Goal: Check status: Check status

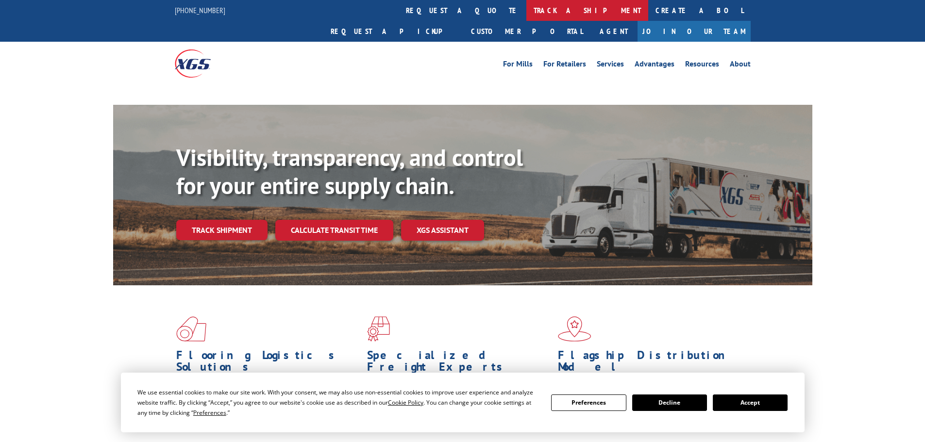
click at [526, 11] on link "track a shipment" at bounding box center [587, 10] width 122 height 21
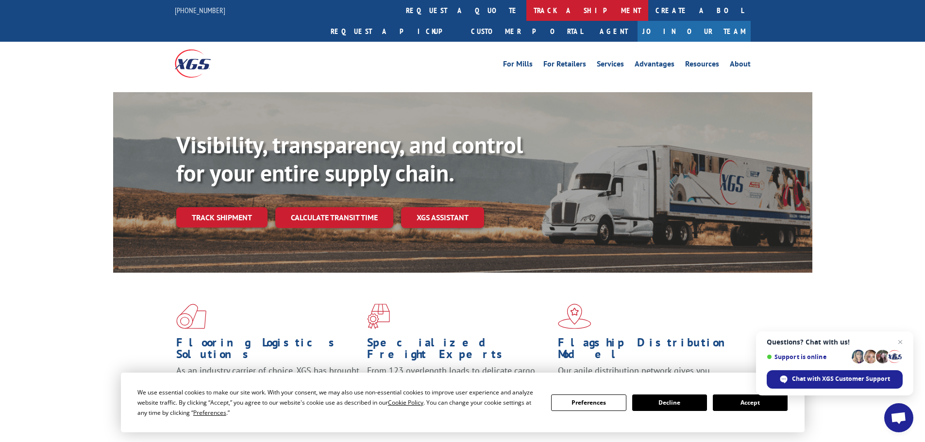
click at [526, 15] on link "track a shipment" at bounding box center [587, 10] width 122 height 21
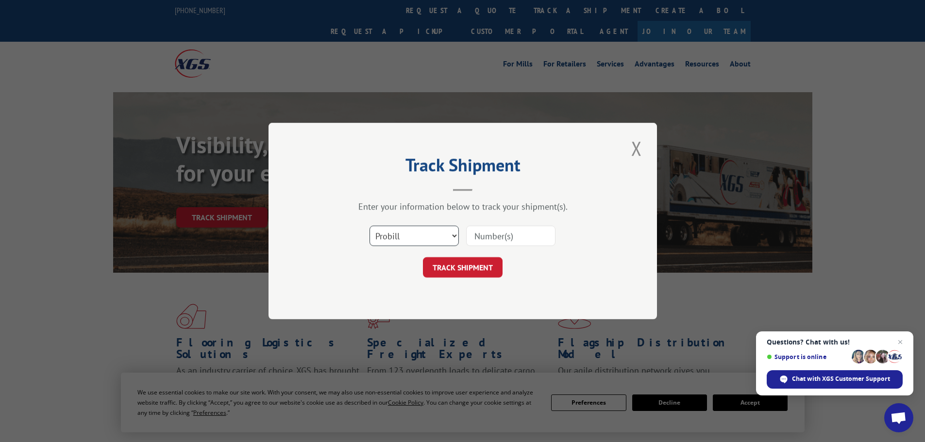
click at [413, 236] on select "Select category... Probill BOL PO" at bounding box center [413, 236] width 89 height 20
select select "bol"
click at [369, 226] on select "Select category... Probill BOL PO" at bounding box center [413, 236] width 89 height 20
click at [494, 232] on input at bounding box center [510, 236] width 89 height 20
paste input "5948896"
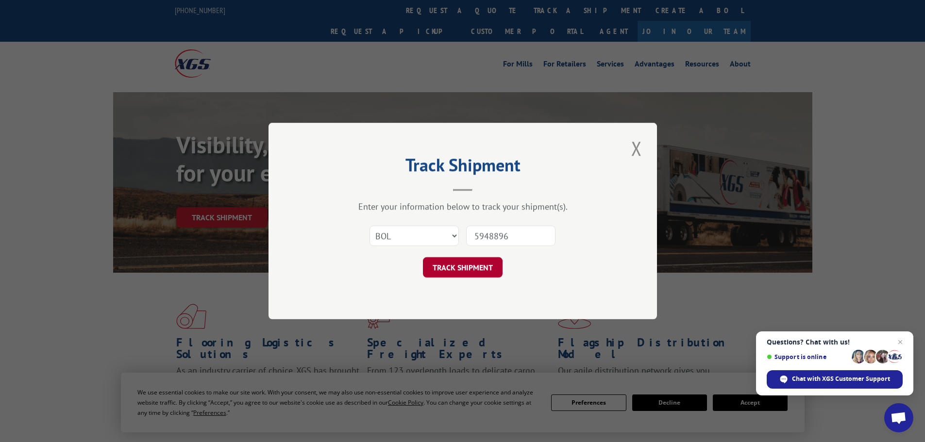
type input "5948896"
click at [473, 262] on button "TRACK SHIPMENT" at bounding box center [463, 267] width 80 height 20
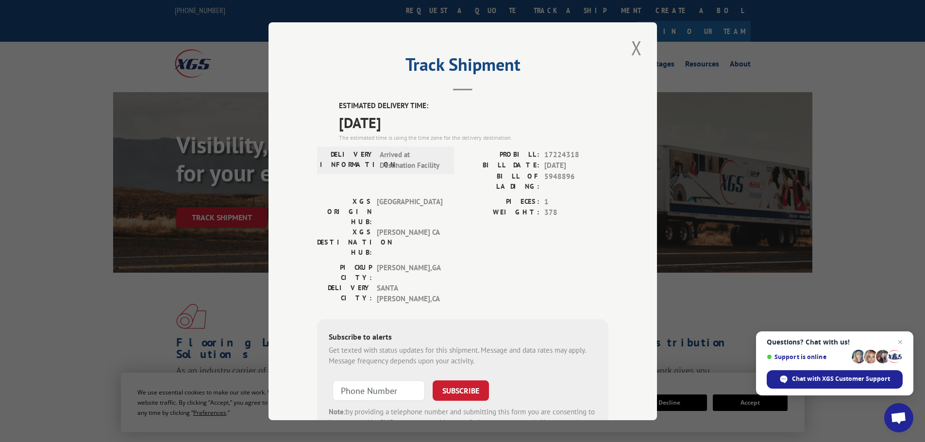
click at [767, 56] on div "Track Shipment ESTIMATED DELIVERY TIME: [DATE] The estimated time is using the …" at bounding box center [462, 221] width 925 height 442
